Goal: Task Accomplishment & Management: Manage account settings

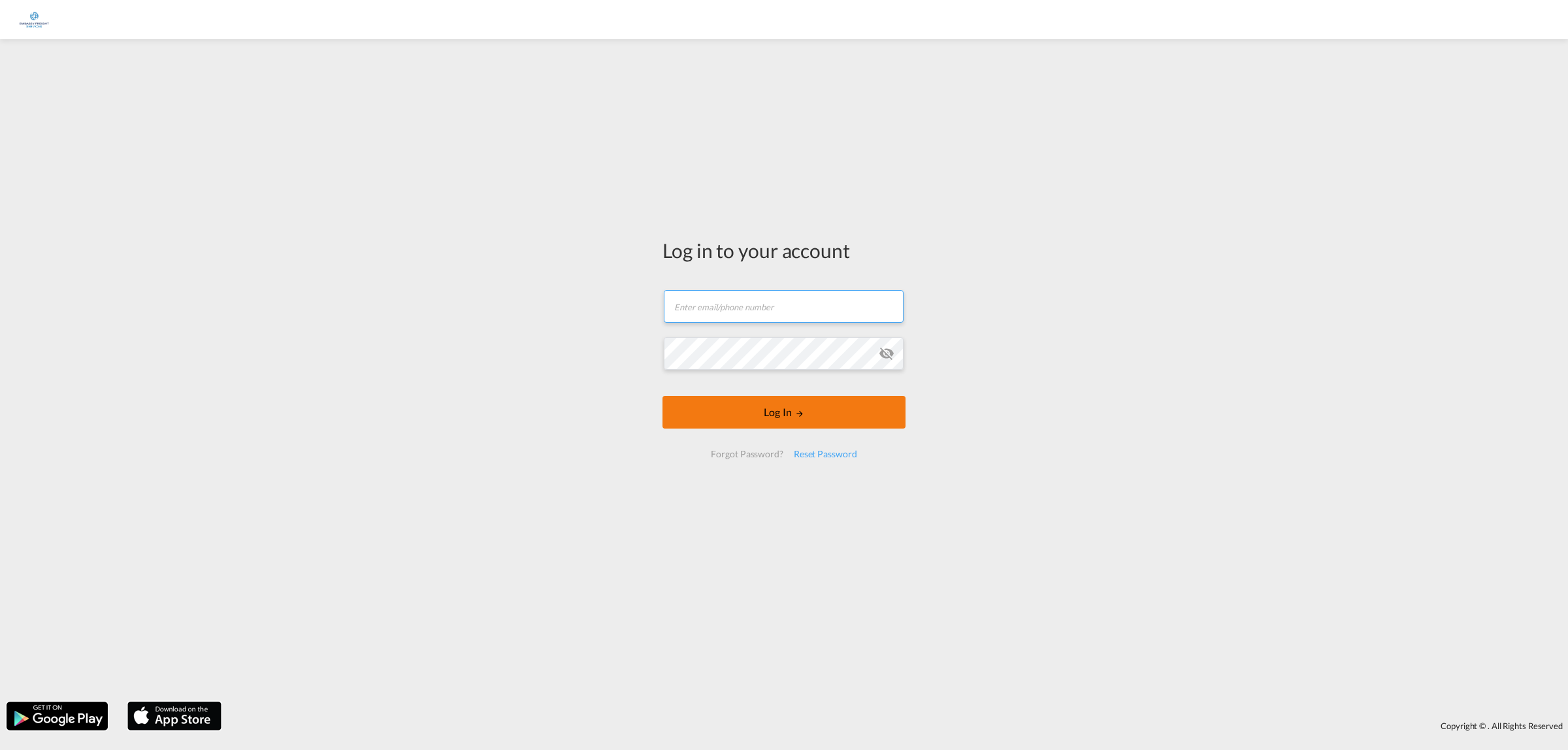
type input "[EMAIL_ADDRESS][DOMAIN_NAME]"
click at [762, 409] on button "Log In" at bounding box center [784, 412] width 243 height 33
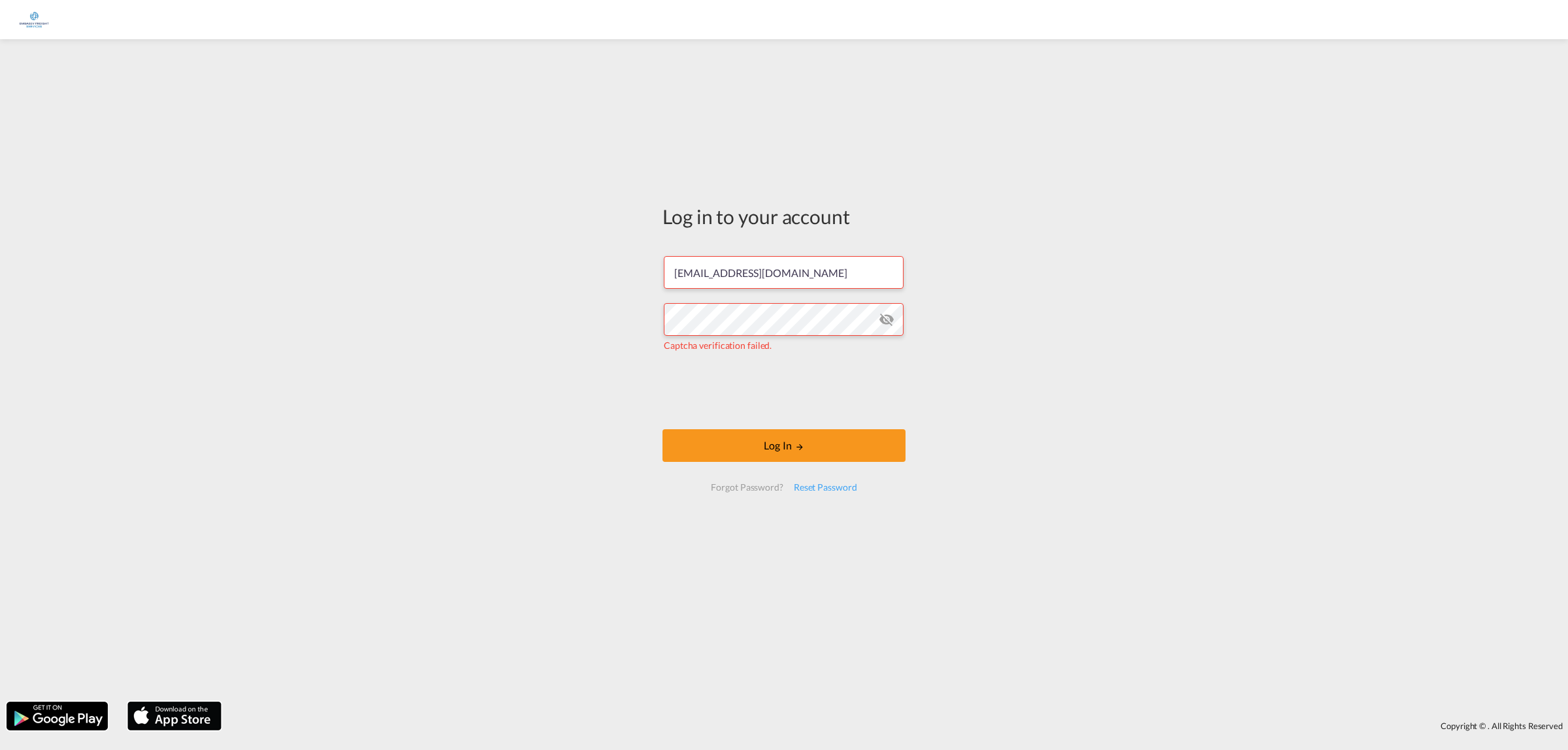
click at [711, 389] on div at bounding box center [784, 375] width 1568 height 750
click at [750, 448] on button "Log In" at bounding box center [784, 446] width 243 height 33
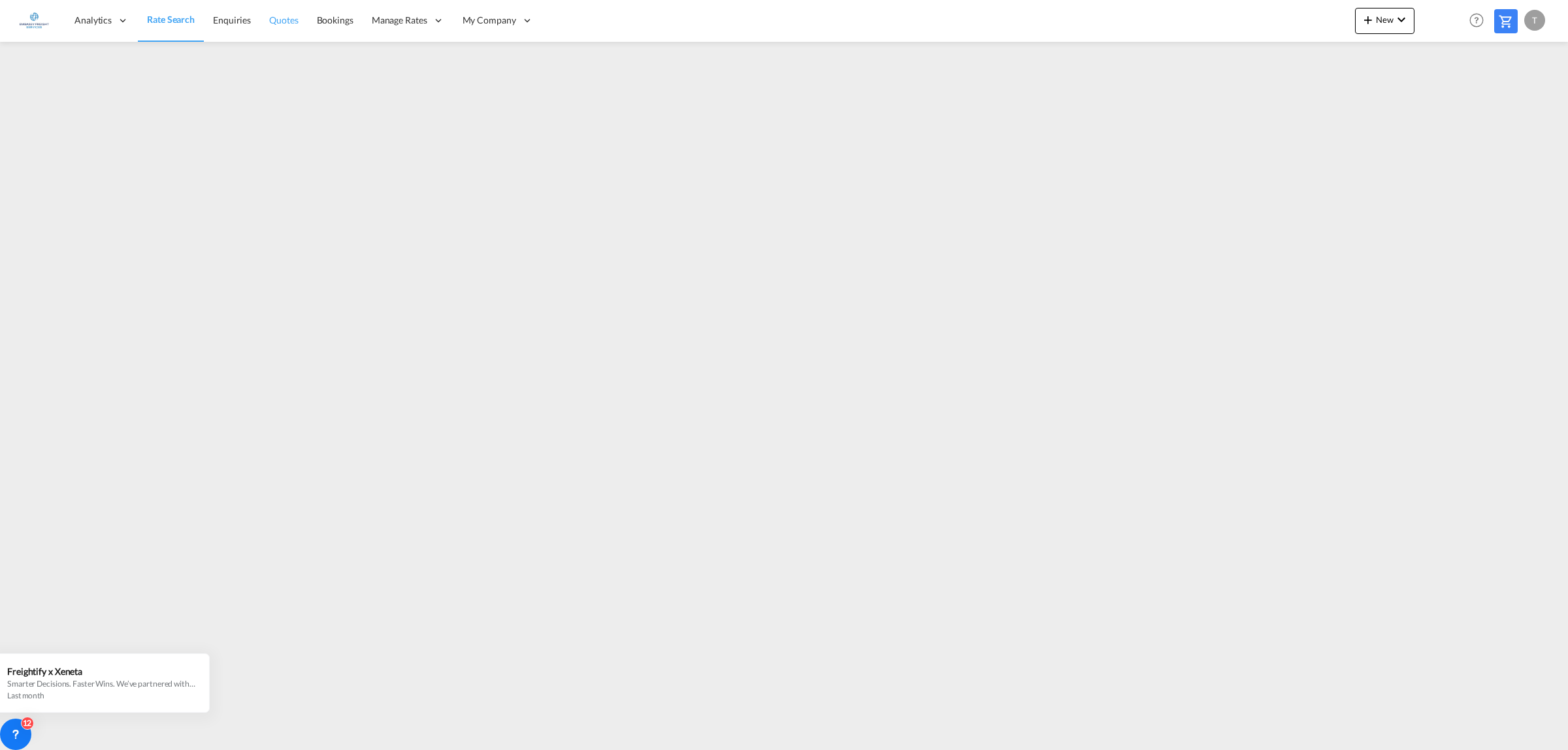
click at [292, 15] on span "Quotes" at bounding box center [283, 20] width 29 height 11
click at [218, 21] on span "Enquiries" at bounding box center [231, 20] width 38 height 11
